Goal: Transaction & Acquisition: Purchase product/service

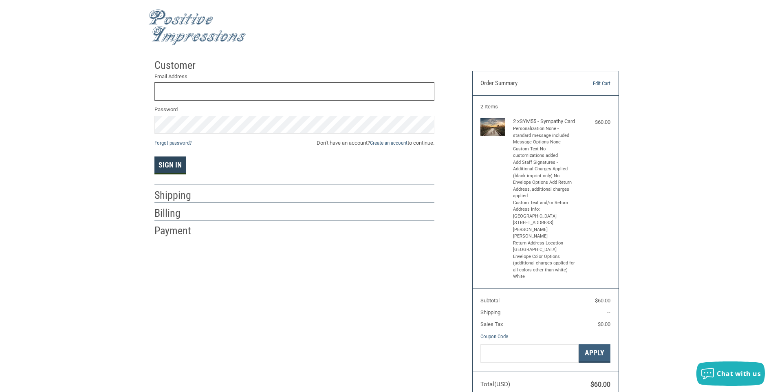
type input "[EMAIL_ADDRESS][DOMAIN_NAME]"
click at [172, 163] on button "Sign In" at bounding box center [169, 166] width 31 height 18
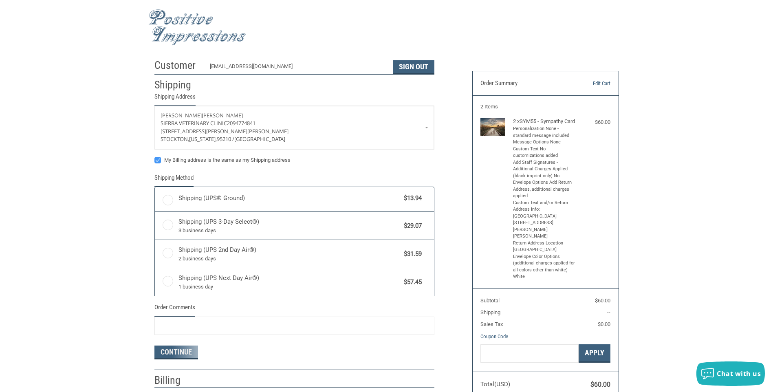
radio input "true"
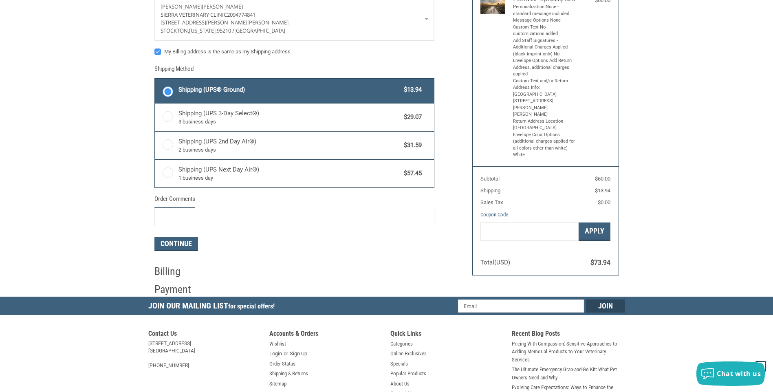
scroll to position [122, 0]
click at [170, 247] on button "Continue" at bounding box center [176, 244] width 44 height 14
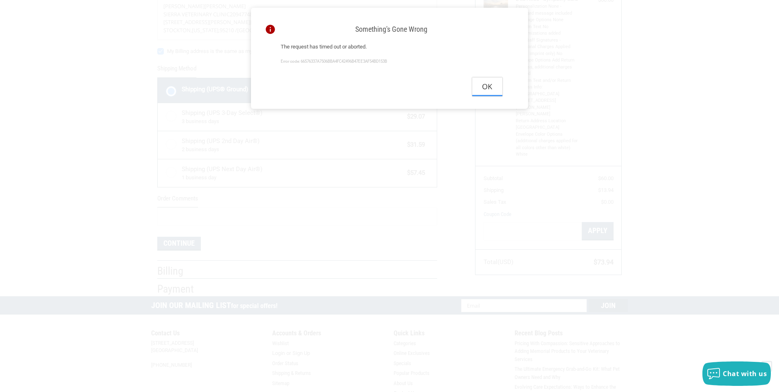
click at [490, 96] on button "Ok" at bounding box center [487, 86] width 30 height 18
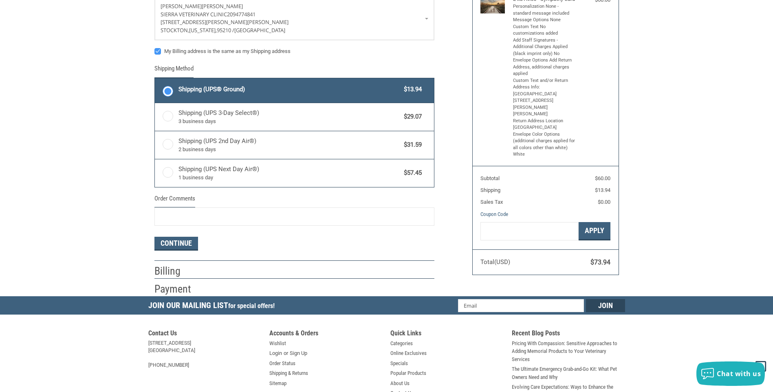
click at [171, 90] on label "Shipping (UPS® Ground) $13.94" at bounding box center [294, 90] width 279 height 24
click at [155, 79] on input "Shipping (UPS® Ground) $13.94" at bounding box center [155, 79] width 0 height 0
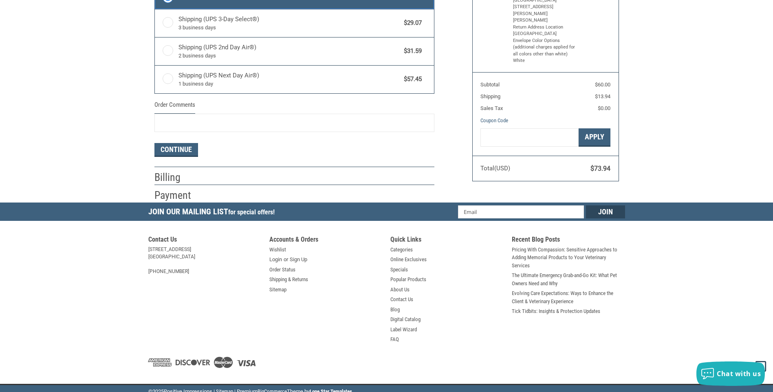
scroll to position [222, 0]
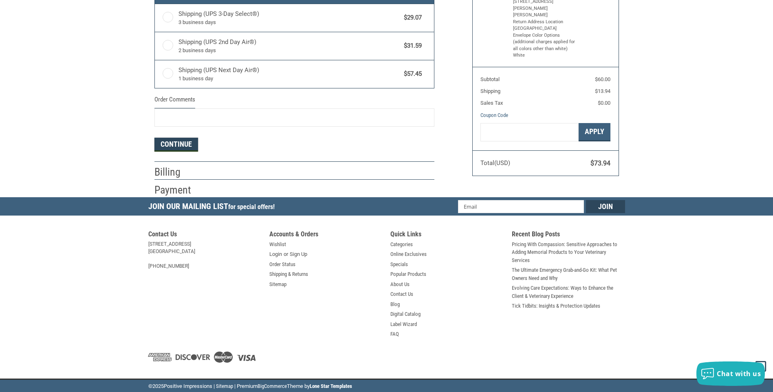
click at [181, 145] on button "Continue" at bounding box center [176, 145] width 44 height 14
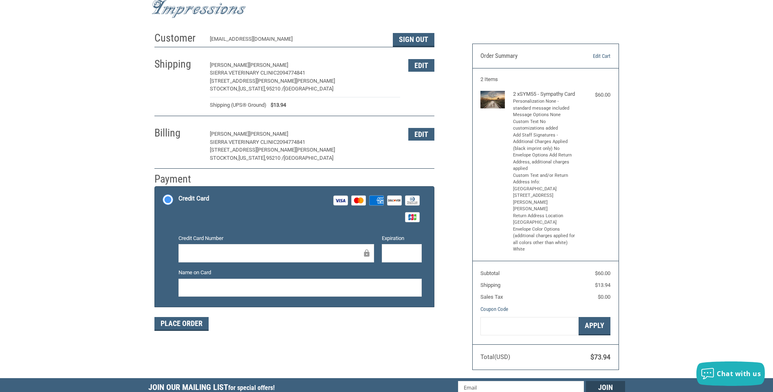
scroll to position [41, 0]
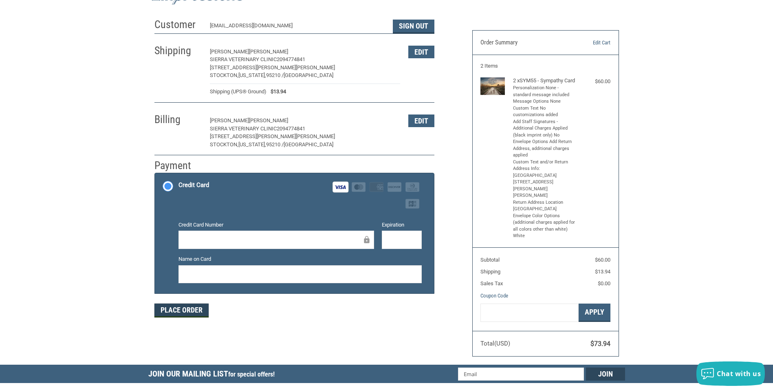
click at [189, 310] on button "Place Order" at bounding box center [181, 311] width 54 height 14
